Goal: Check status

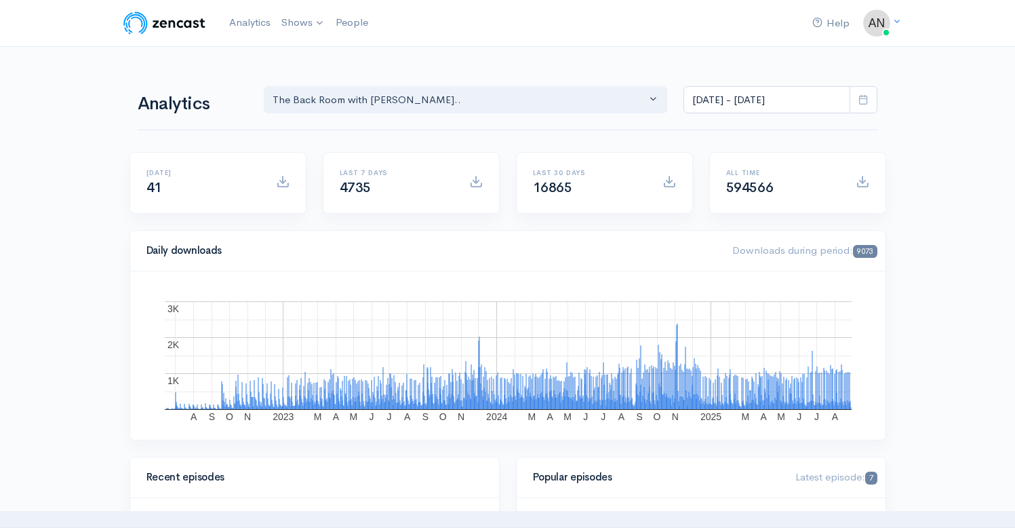
select select "10316"
click at [729, 100] on input "[DATE] - [DATE]" at bounding box center [767, 100] width 167 height 28
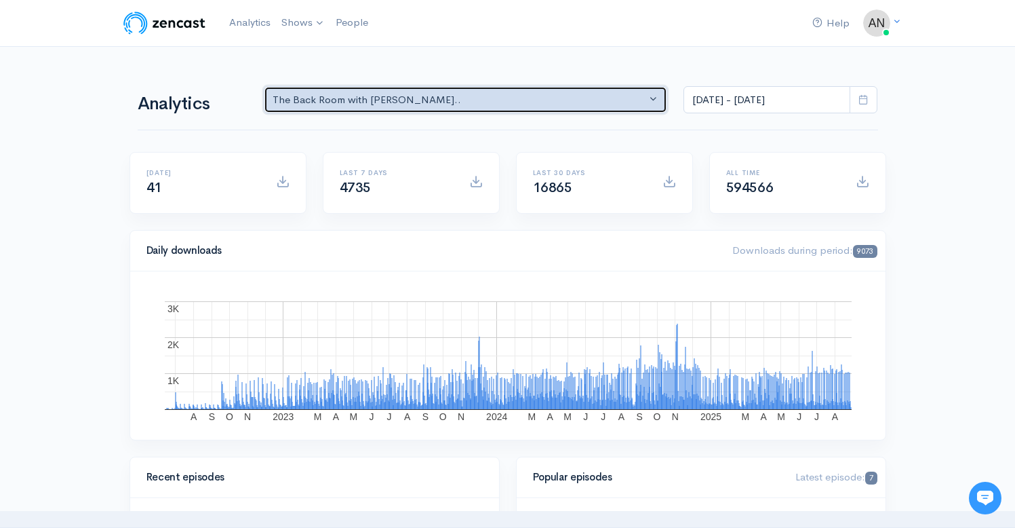
click at [480, 99] on div "The Back Room with [PERSON_NAME].." at bounding box center [460, 100] width 374 height 16
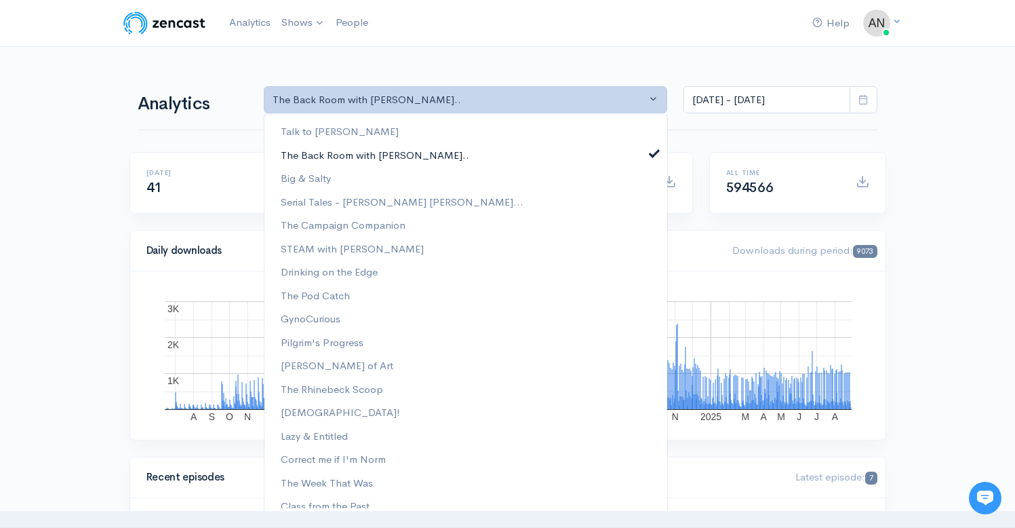
click at [651, 151] on link "The Back Room with [PERSON_NAME].." at bounding box center [466, 155] width 403 height 24
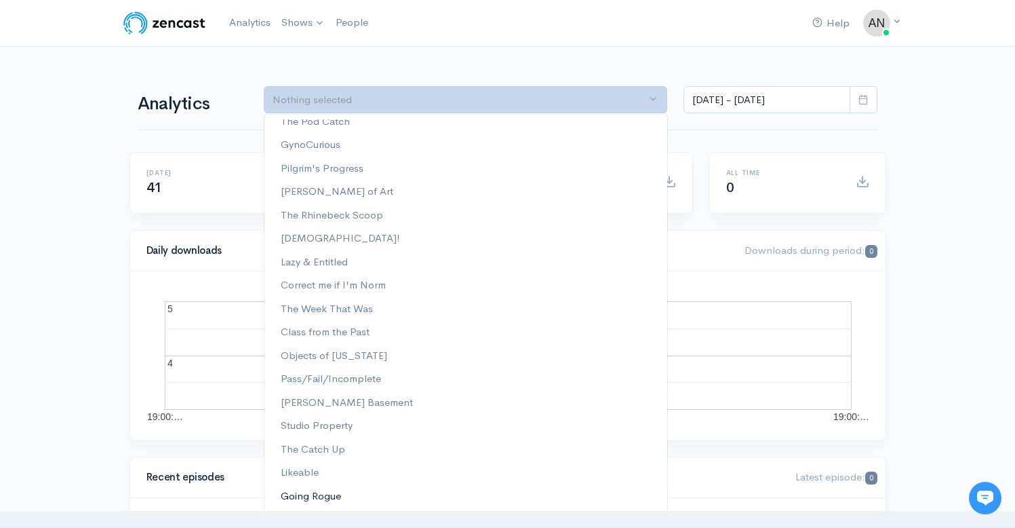
click at [307, 485] on link "Going Rogue" at bounding box center [466, 496] width 403 height 24
select select "15466"
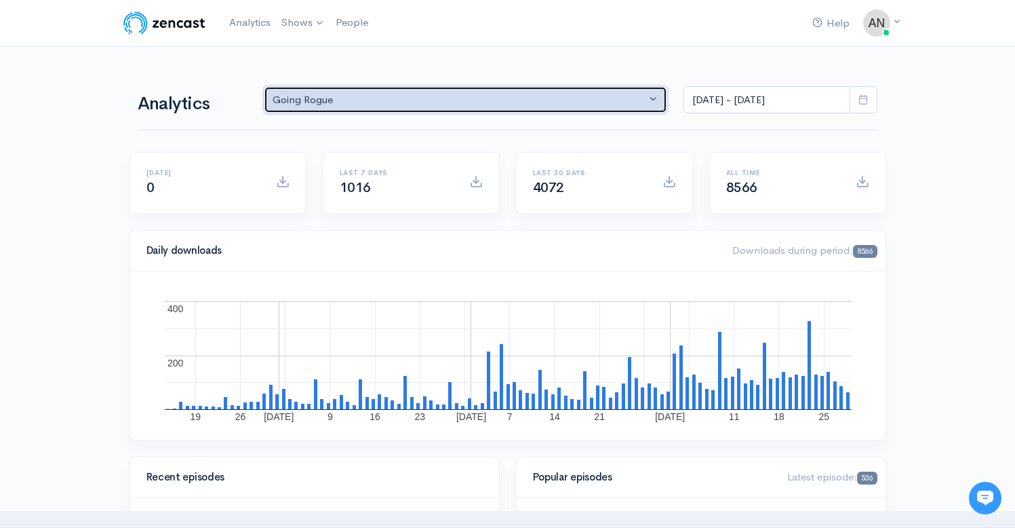
click at [555, 104] on div "Going Rogue" at bounding box center [460, 100] width 374 height 16
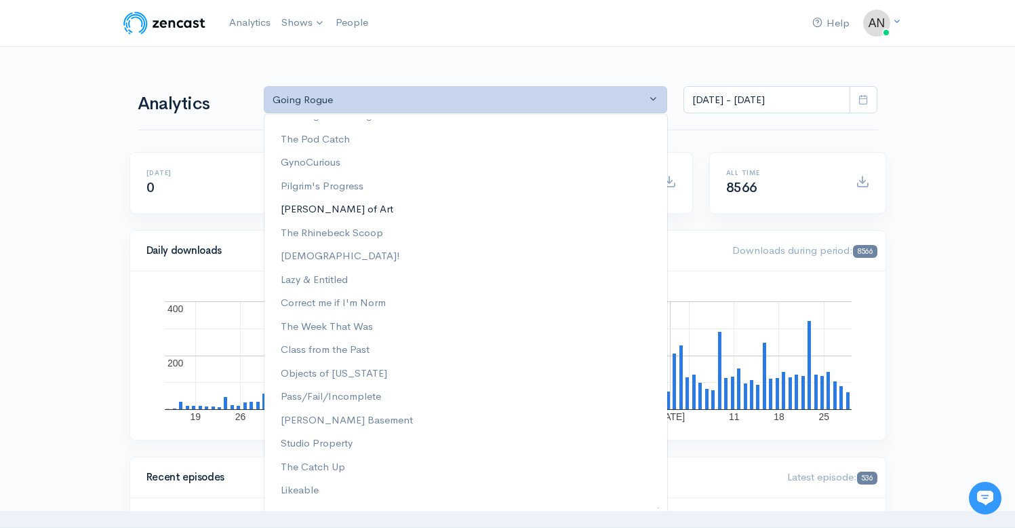
scroll to position [174, 0]
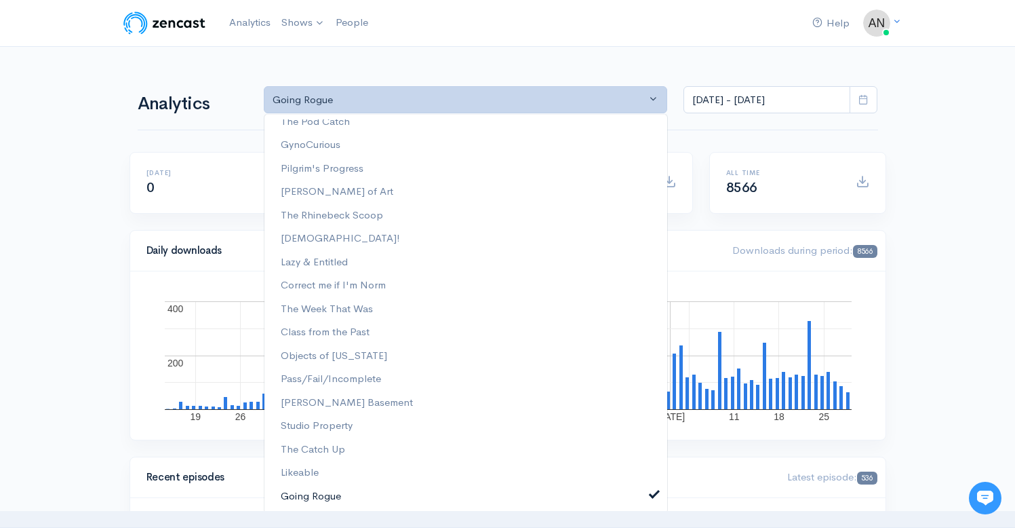
click at [652, 498] on span at bounding box center [654, 493] width 5 height 10
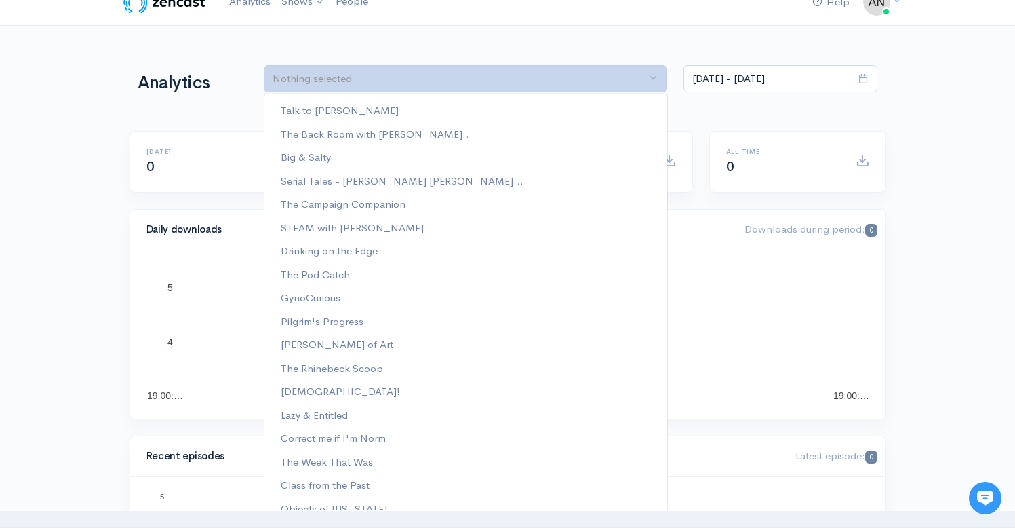
scroll to position [20, 0]
click at [345, 372] on span "The Rhinebeck Scoop" at bounding box center [332, 369] width 102 height 16
select select "13481"
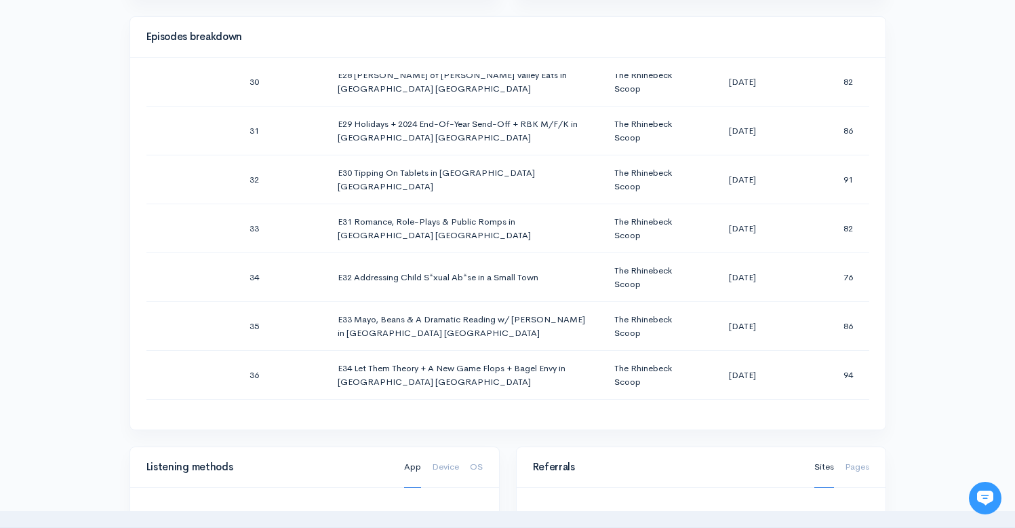
scroll to position [0, 0]
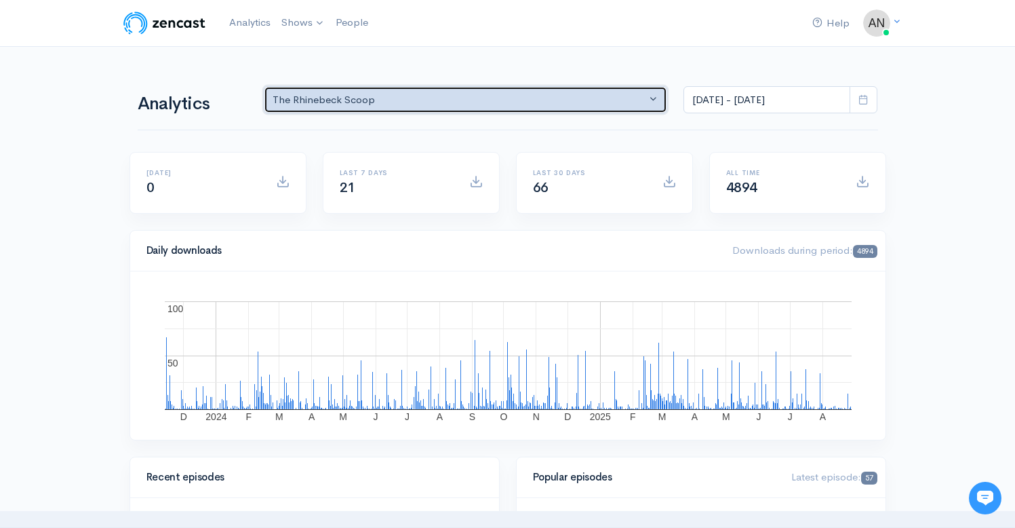
click at [454, 105] on div "The Rhinebeck Scoop" at bounding box center [460, 100] width 374 height 16
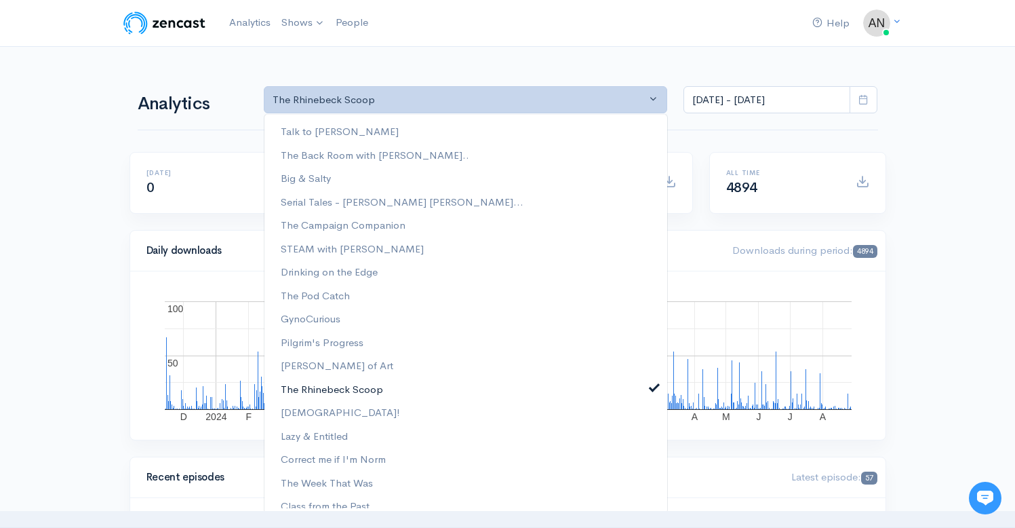
click at [652, 387] on span at bounding box center [654, 385] width 5 height 10
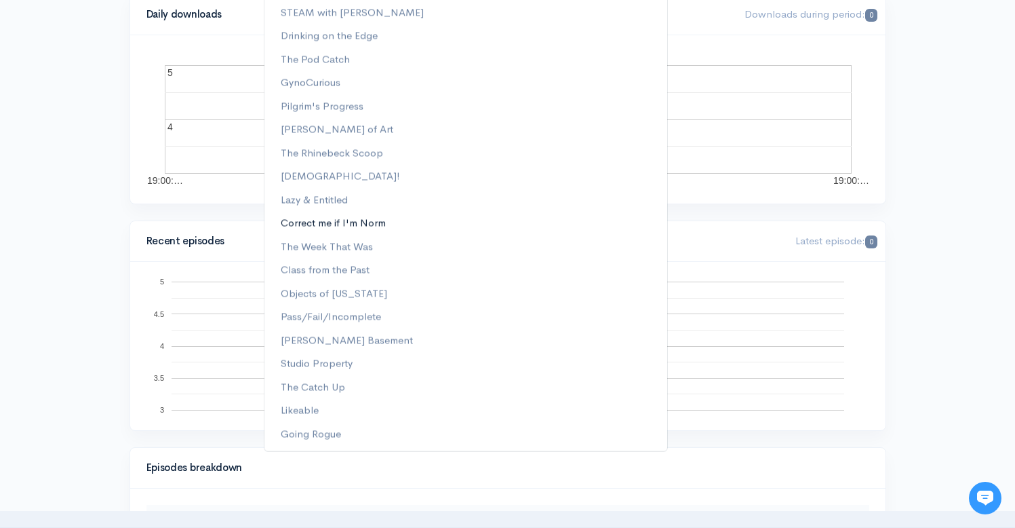
click at [347, 224] on span "Correct me if I'm Norm" at bounding box center [333, 223] width 105 height 16
select select "13974"
